Goal: Find contact information: Find contact information

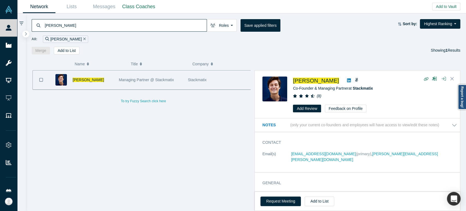
click at [162, 25] on input "[PERSON_NAME]" at bounding box center [125, 25] width 162 height 13
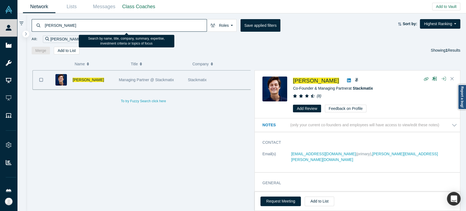
click at [162, 25] on input "[PERSON_NAME]" at bounding box center [125, 25] width 162 height 13
paste input "[PERSON_NAME]"
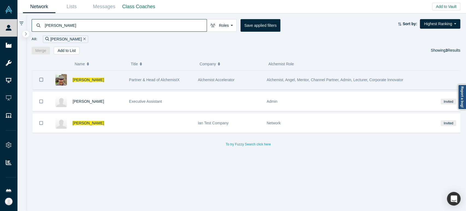
click at [124, 83] on div "[PERSON_NAME]" at bounding box center [88, 79] width 76 height 19
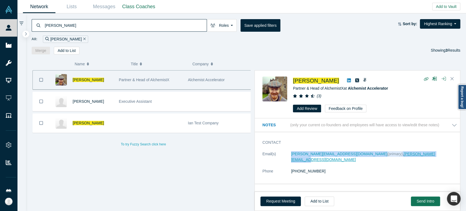
drag, startPoint x: 289, startPoint y: 157, endPoint x: 404, endPoint y: 156, distance: 115.5
click at [404, 156] on dl "Email(s) [PERSON_NAME][EMAIL_ADDRESS][DOMAIN_NAME] (primary) , [PERSON_NAME][EM…" at bounding box center [359, 165] width 195 height 29
copy dl "[PERSON_NAME][EMAIL_ADDRESS][DOMAIN_NAME] (primary) , [PERSON_NAME][EMAIL_ADDRE…"
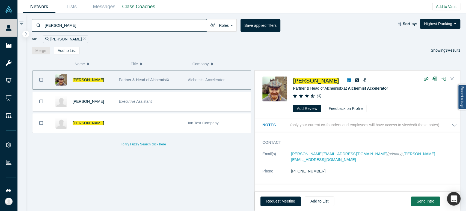
click at [111, 25] on input "[PERSON_NAME]" at bounding box center [125, 25] width 162 height 13
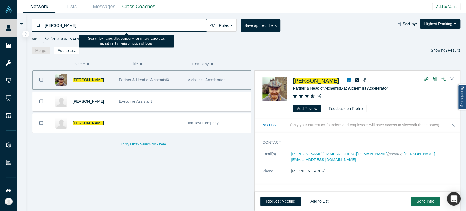
click at [111, 25] on input "[PERSON_NAME]" at bounding box center [125, 25] width 162 height 13
paste input "[PERSON_NAME]"
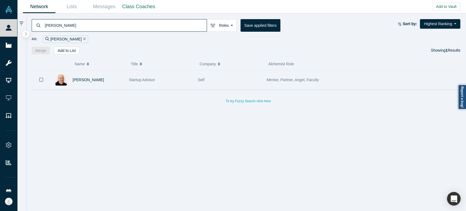
click at [101, 80] on div "[PERSON_NAME]" at bounding box center [98, 79] width 51 height 19
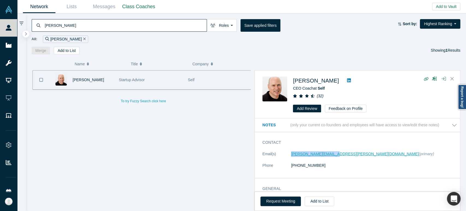
drag, startPoint x: 291, startPoint y: 157, endPoint x: 332, endPoint y: 155, distance: 40.4
click at [332, 155] on dl "Email(s) [PERSON_NAME][EMAIL_ADDRESS][PERSON_NAME][DOMAIN_NAME] (primary) Phone…" at bounding box center [359, 162] width 195 height 23
copy link "[PERSON_NAME][EMAIL_ADDRESS][PERSON_NAME][DOMAIN_NAME]"
click at [292, 83] on div "[PERSON_NAME] CEO Coach at Self ( 32 ) Add Review Feedback on Profile" at bounding box center [358, 94] width 192 height 36
drag, startPoint x: 292, startPoint y: 83, endPoint x: 306, endPoint y: 84, distance: 13.7
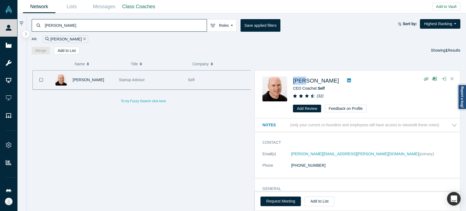
click at [306, 84] on div "[PERSON_NAME] CEO Coach at Self ( 32 ) Add Review Feedback on Profile" at bounding box center [358, 94] width 192 height 36
copy span "[PERSON_NAME]"
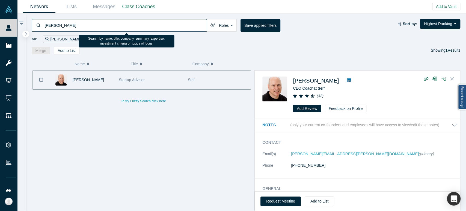
click at [146, 22] on input "[PERSON_NAME]" at bounding box center [125, 25] width 162 height 13
click at [146, 23] on input "[PERSON_NAME]" at bounding box center [125, 25] width 162 height 13
paste input "[PERSON_NAME]"
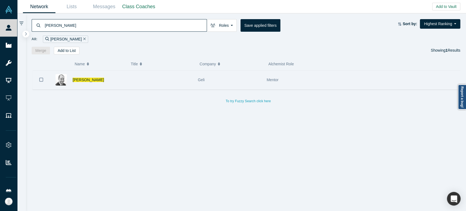
click at [133, 82] on div at bounding box center [160, 79] width 69 height 19
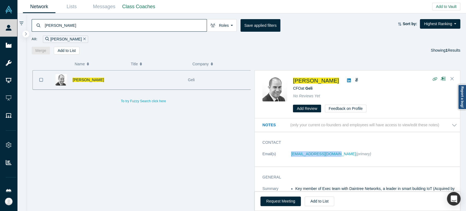
drag, startPoint x: 289, startPoint y: 156, endPoint x: 337, endPoint y: 159, distance: 47.6
click at [337, 159] on dl "Email(s) [EMAIL_ADDRESS][DOMAIN_NAME] (primary)" at bounding box center [359, 156] width 195 height 11
copy dl "[EMAIL_ADDRESS][DOMAIN_NAME]"
drag, startPoint x: 292, startPoint y: 84, endPoint x: 301, endPoint y: 84, distance: 9.0
click at [301, 84] on div "[PERSON_NAME] CFO at Geli No Reviews Yet Add Review Feedback on Profile" at bounding box center [358, 94] width 192 height 36
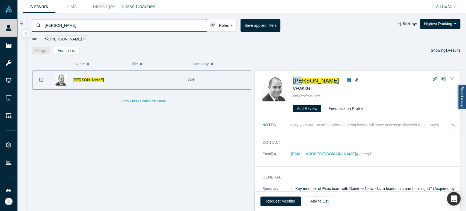
copy span "Ben"
click at [145, 26] on input "[PERSON_NAME]" at bounding box center [125, 25] width 162 height 13
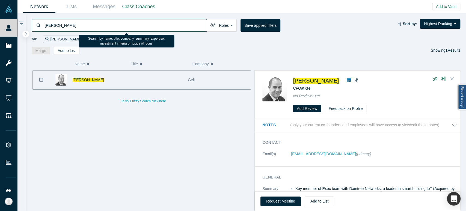
click at [145, 26] on input "[PERSON_NAME]" at bounding box center [125, 25] width 162 height 13
paste input "[PERSON_NAME]"
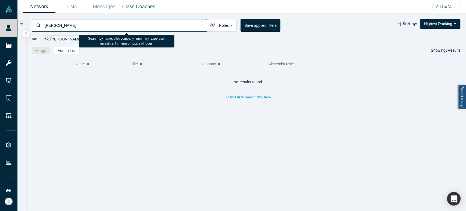
click at [179, 26] on input "[PERSON_NAME]" at bounding box center [125, 25] width 162 height 13
paste input "[PERSON_NAME]"
click at [167, 26] on input "[PERSON_NAME]" at bounding box center [125, 25] width 162 height 13
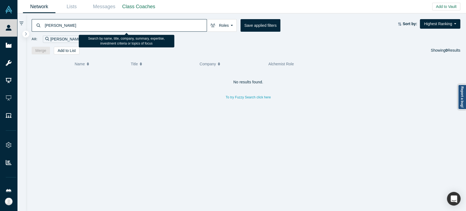
click at [167, 26] on input "[PERSON_NAME]" at bounding box center [125, 25] width 162 height 13
paste input "[PERSON_NAME]"
click at [118, 25] on input "[PERSON_NAME]" at bounding box center [125, 25] width 162 height 13
click at [118, 26] on input "[PERSON_NAME]" at bounding box center [125, 25] width 162 height 13
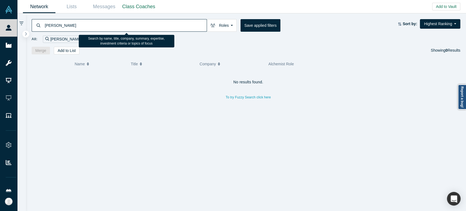
click at [118, 26] on input "[PERSON_NAME]" at bounding box center [125, 25] width 162 height 13
click at [118, 27] on input "[PERSON_NAME]" at bounding box center [125, 25] width 162 height 13
paste input "Alyssa Master"
click at [175, 22] on input "Alyssa Master" at bounding box center [125, 25] width 162 height 13
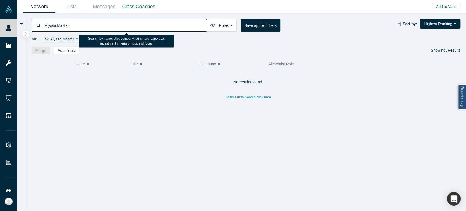
click at [175, 23] on input "Alyssa Master" at bounding box center [125, 25] width 162 height 13
click at [175, 26] on input "Alyssa Master" at bounding box center [125, 25] width 162 height 13
click at [174, 26] on input "Alyssa Master" at bounding box center [125, 25] width 162 height 13
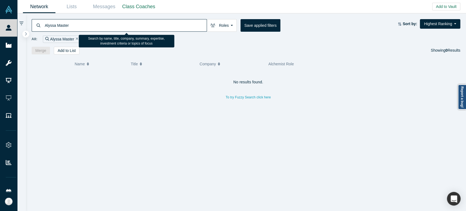
click at [174, 26] on input "Alyssa Master" at bounding box center [125, 25] width 162 height 13
paste input "[PERSON_NAME]"
type input "[PERSON_NAME]"
